Goal: Obtain resource: Obtain resource

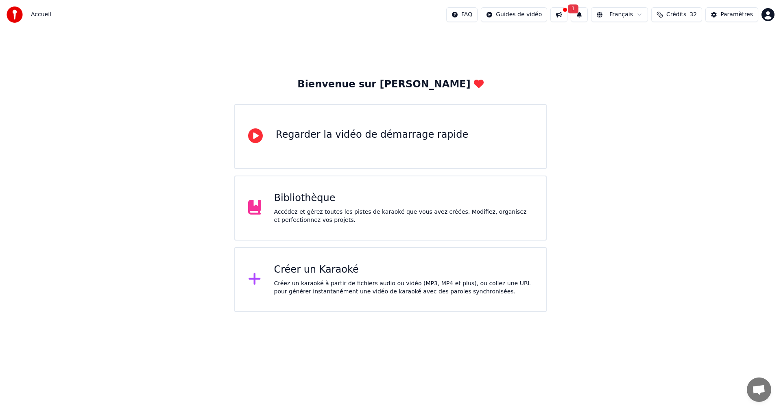
click at [318, 208] on div "Accédez et gérez toutes les pistes de karaoké que vous avez créées. Modifiez, o…" at bounding box center [403, 216] width 259 height 16
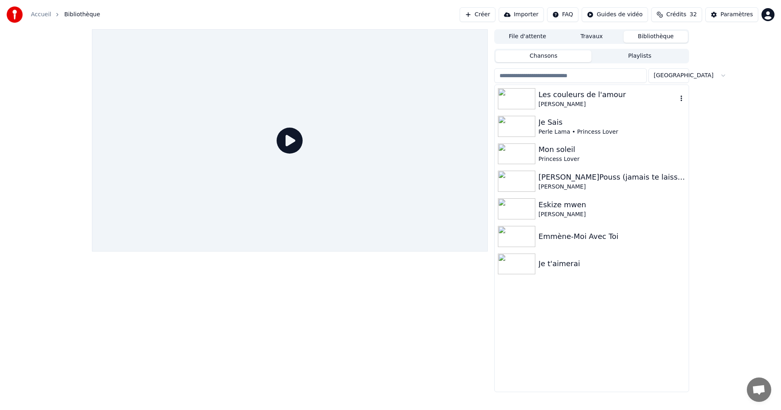
click at [318, 96] on img at bounding box center [516, 98] width 37 height 21
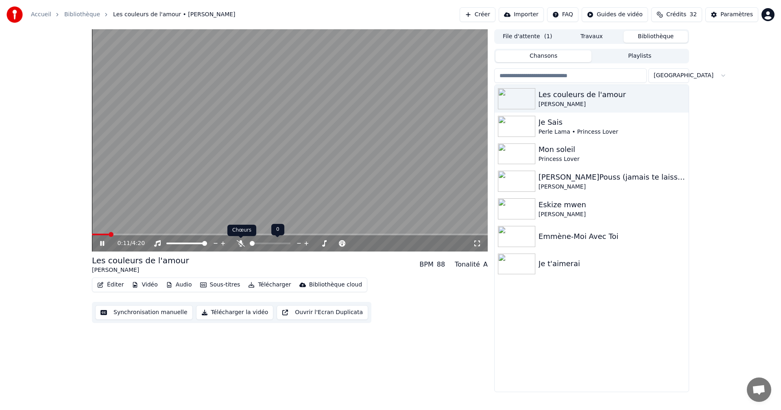
click at [239, 224] on icon at bounding box center [241, 243] width 8 height 7
click at [231, 224] on button "Sous-titres" at bounding box center [220, 284] width 47 height 11
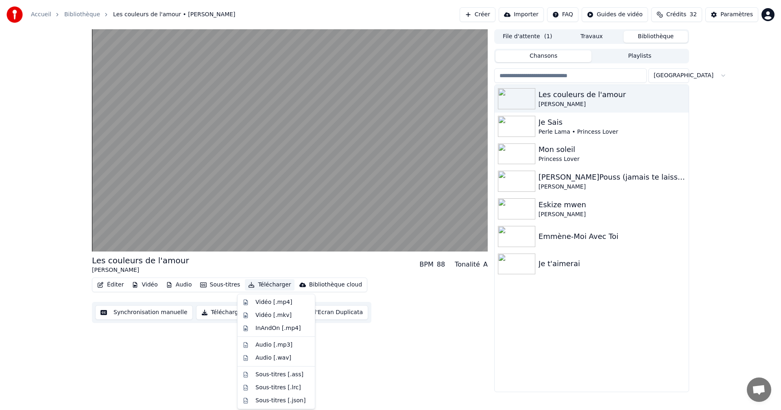
click at [318, 224] on div "Les couleurs de l'amour [PERSON_NAME] BPM 88 Tonalité A Éditer Vidéo Audio Sous…" at bounding box center [290, 210] width 396 height 363
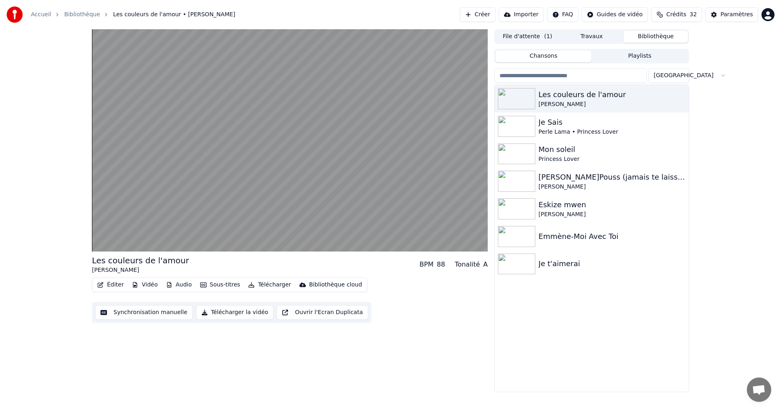
click at [139, 224] on button "Synchronisation manuelle" at bounding box center [144, 312] width 98 height 15
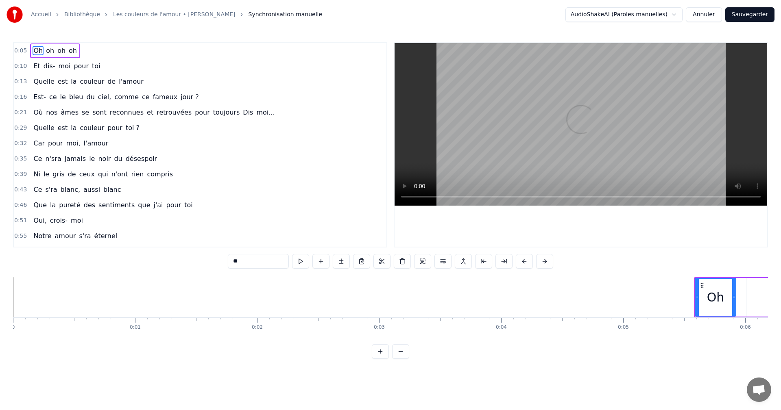
click at [318, 12] on html "Accueil Bibliothèque Les couleurs de l'amour • [PERSON_NAME] manuelle AudioShak…" at bounding box center [390, 186] width 781 height 372
click at [318, 13] on html "Accueil Bibliothèque Les couleurs de l'amour • [PERSON_NAME] manuelle AudioShak…" at bounding box center [390, 186] width 781 height 372
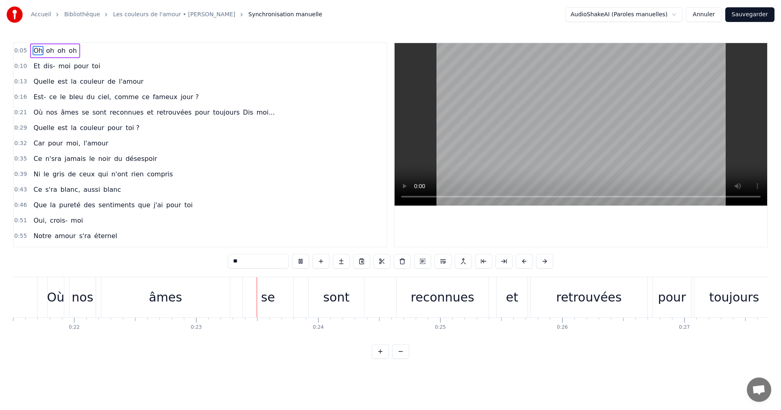
scroll to position [0, 2764]
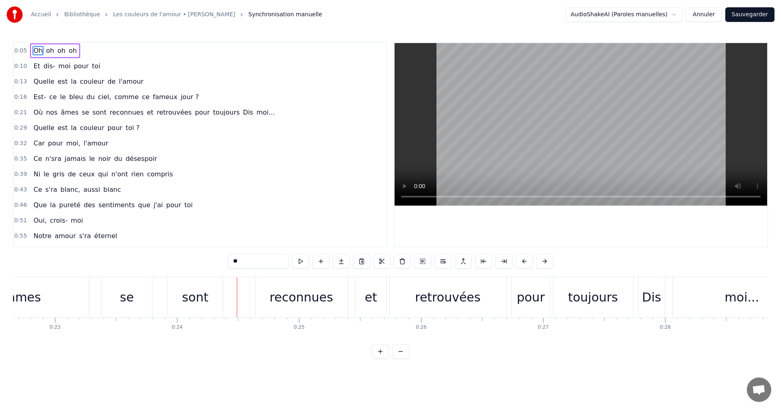
click at [318, 12] on button "Annuler" at bounding box center [704, 14] width 36 height 15
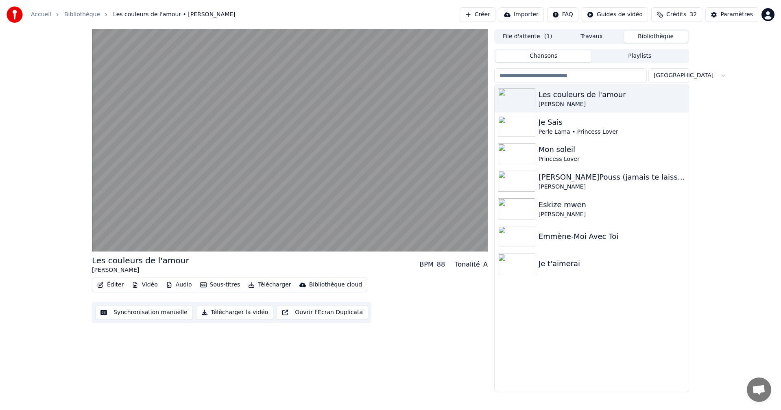
click at [299, 224] on icon "button" at bounding box center [302, 285] width 7 height 4
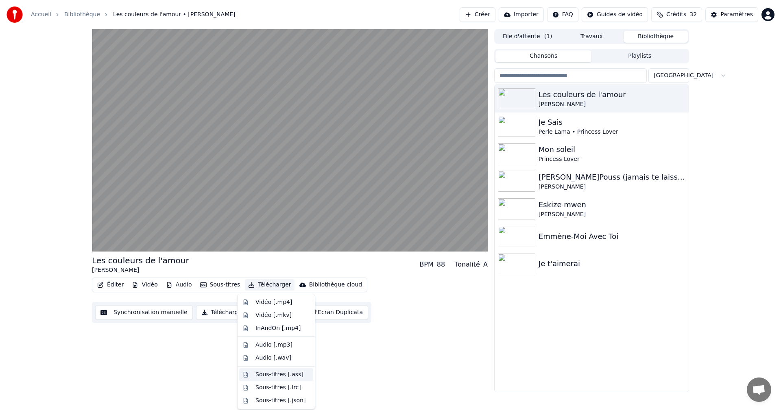
click at [286, 224] on div "Sous-titres [.ass]" at bounding box center [279, 375] width 48 height 8
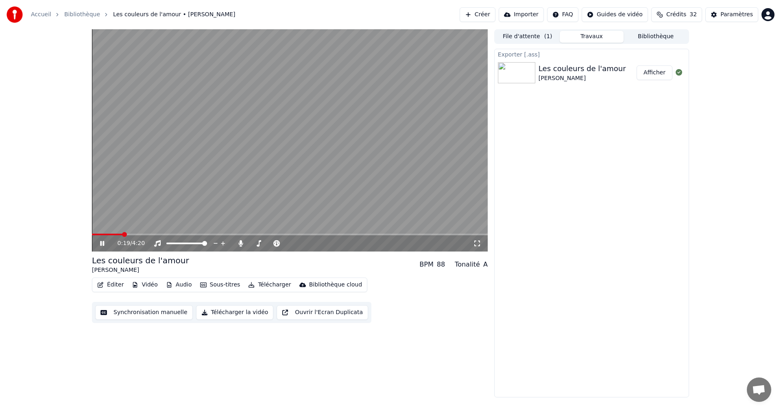
click at [318, 75] on button "Afficher" at bounding box center [654, 72] width 36 height 15
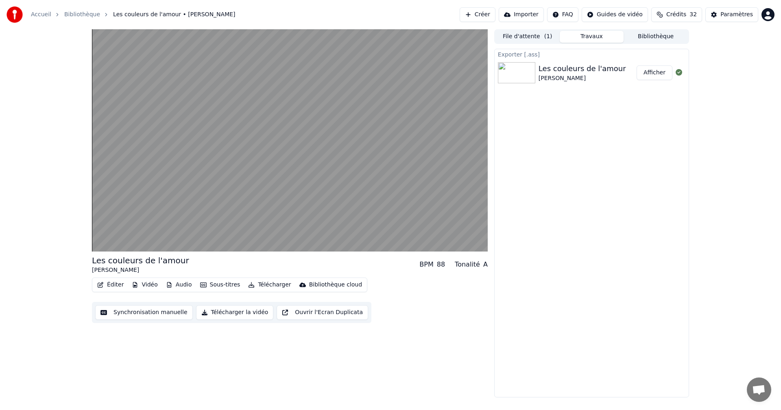
click at [268, 224] on button "Télécharger" at bounding box center [269, 284] width 49 height 11
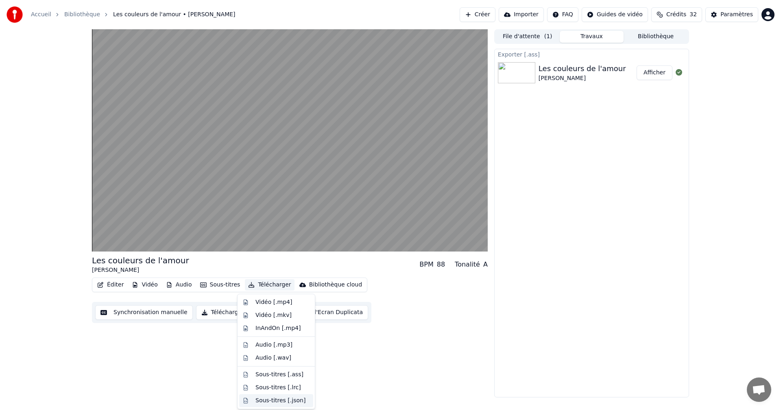
click at [281, 224] on div "Sous-titres [.json]" at bounding box center [280, 401] width 50 height 8
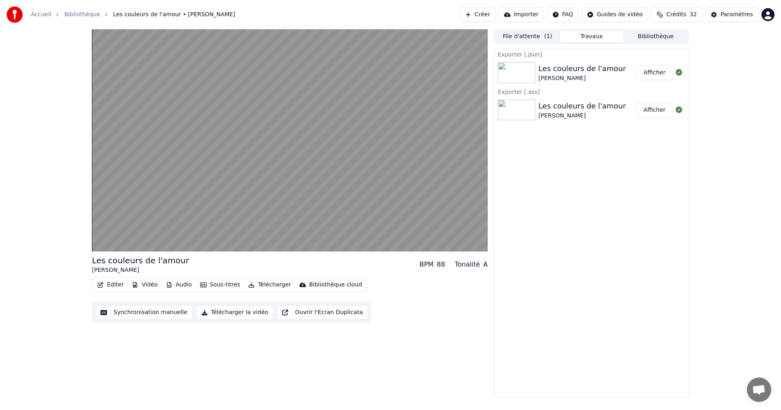
click at [318, 74] on button "Afficher" at bounding box center [654, 72] width 36 height 15
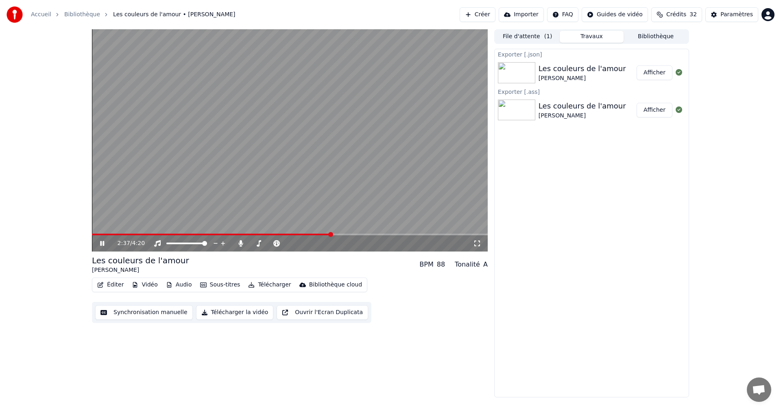
click at [318, 224] on div "Exporter [.json] Les couleurs de l'amour [PERSON_NAME] Afficher Exporter [.ass]…" at bounding box center [591, 223] width 195 height 349
click at [97, 224] on div "2:38 / 4:20" at bounding box center [289, 244] width 389 height 8
click at [81, 17] on link "Bibliothèque" at bounding box center [82, 15] width 36 height 8
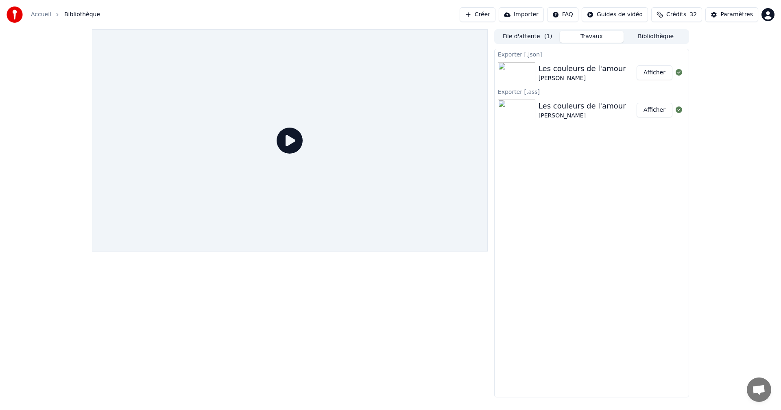
click at [318, 14] on html "Accueil Bibliothèque Créer Importer FAQ Guides de vidéo Crédits 32 Paramètres F…" at bounding box center [390, 205] width 781 height 410
click at [318, 45] on div "Guide de synchronisation des paroles" at bounding box center [629, 45] width 113 height 13
